Goal: Task Accomplishment & Management: Use online tool/utility

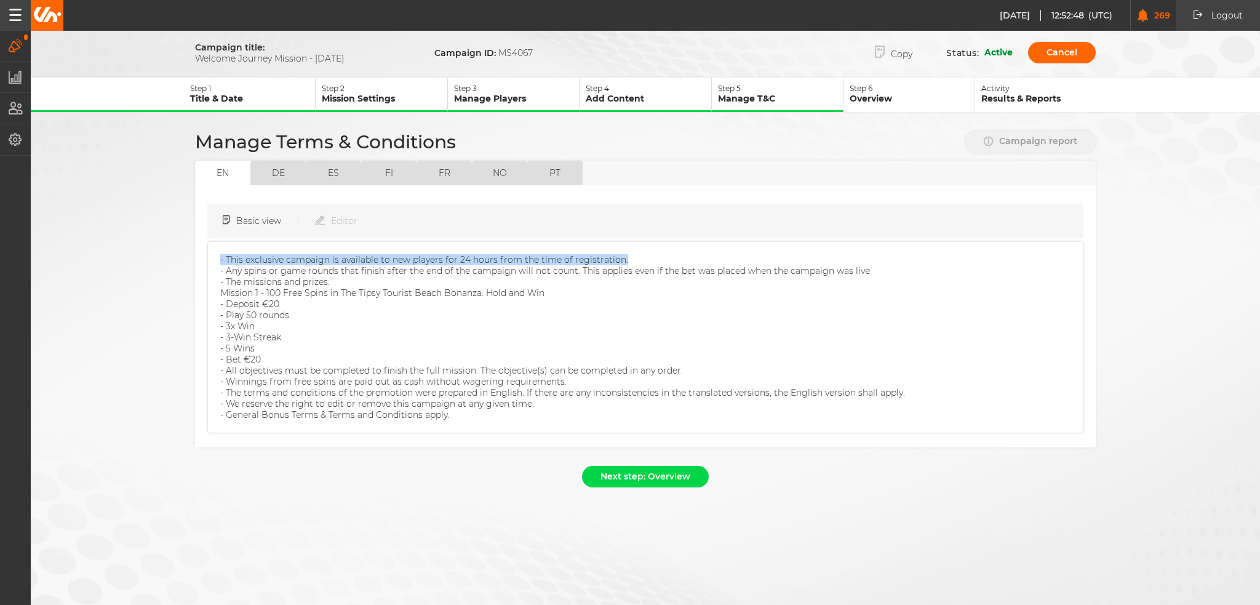
drag, startPoint x: 0, startPoint y: 0, endPoint x: 295, endPoint y: 167, distance: 339.0
click at [295, 167] on button "de" at bounding box center [277, 173] width 55 height 25
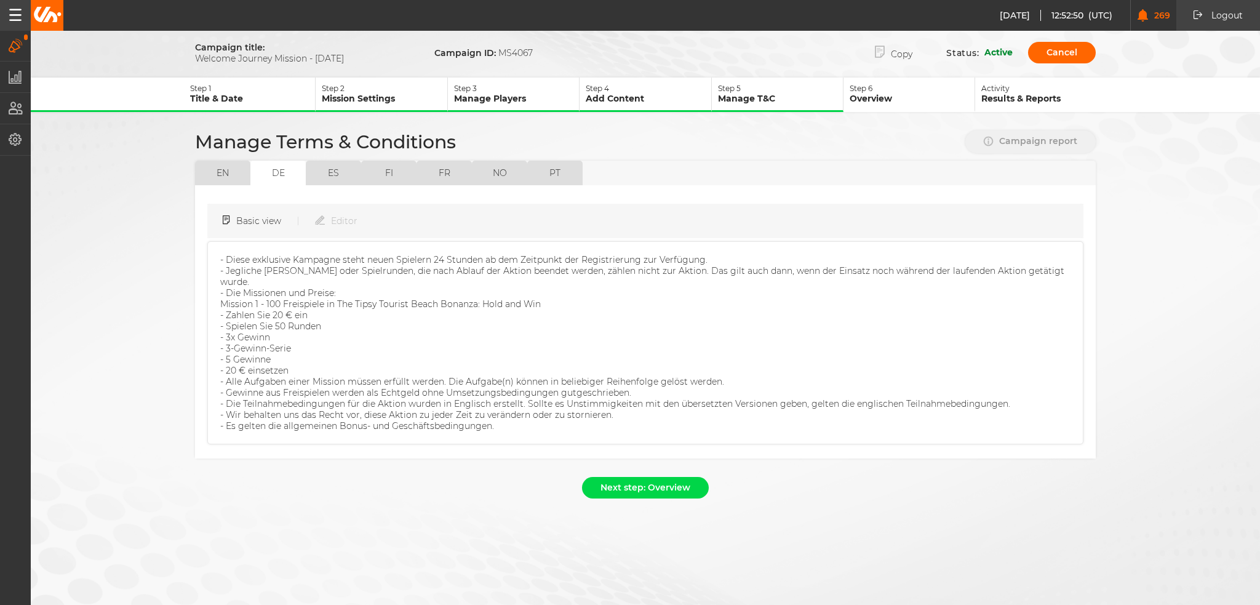
click at [315, 215] on icon "button" at bounding box center [320, 219] width 10 height 9
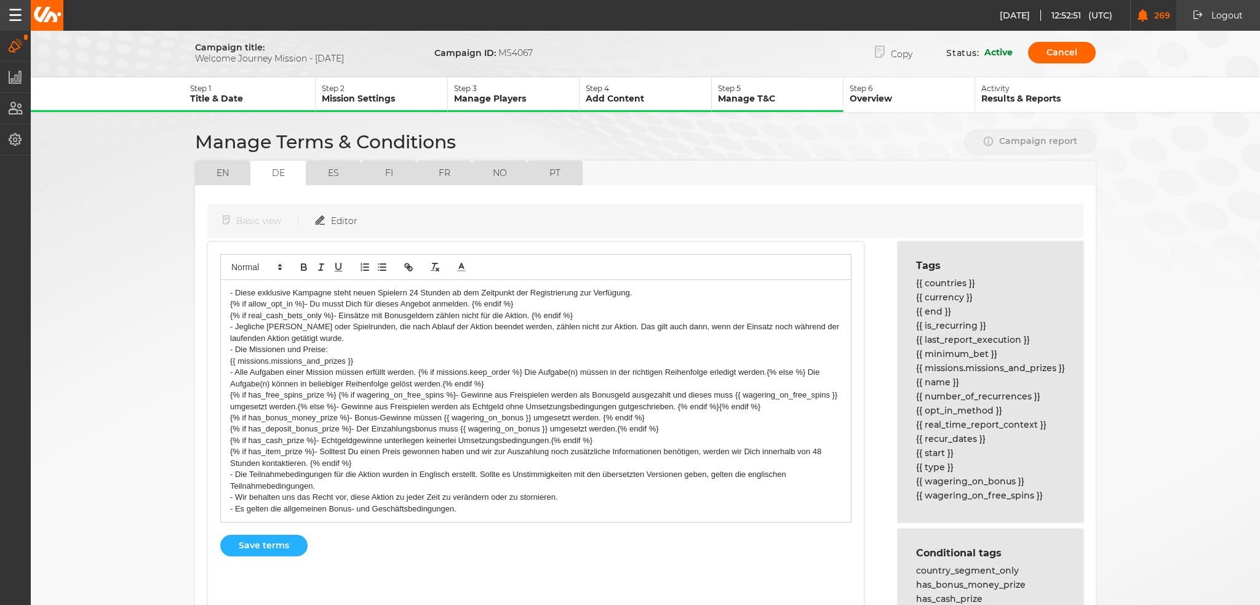
click at [266, 222] on button "Basic view" at bounding box center [269, 221] width 92 height 22
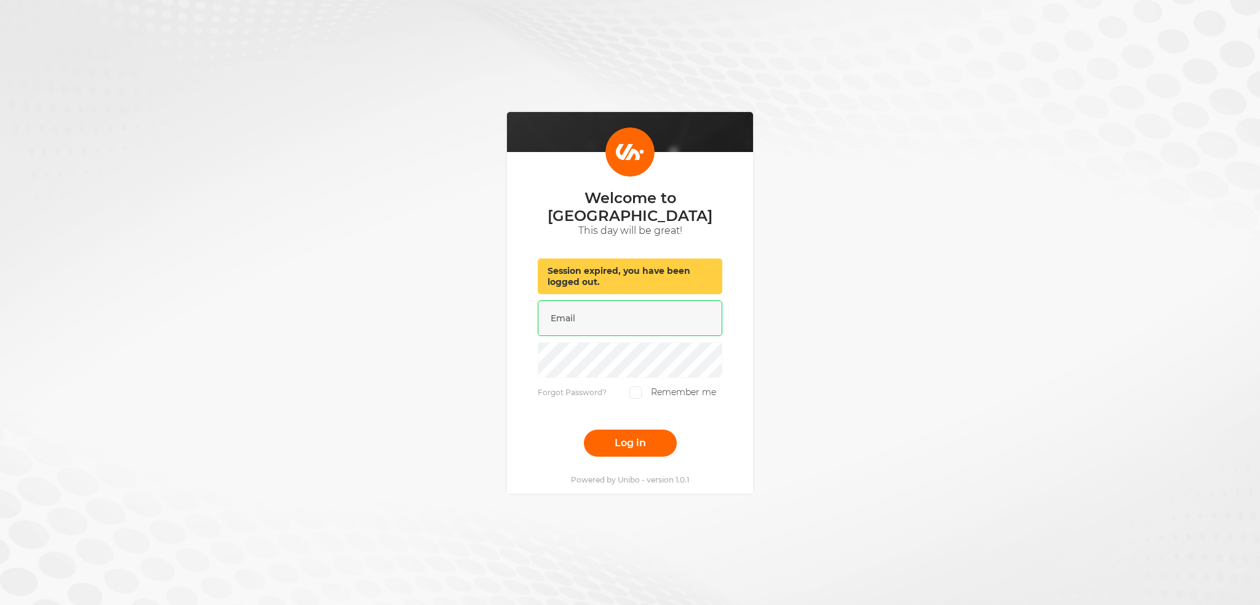
type input "[PERSON_NAME][EMAIL_ADDRESS][DOMAIN_NAME]"
